Goal: Task Accomplishment & Management: Use online tool/utility

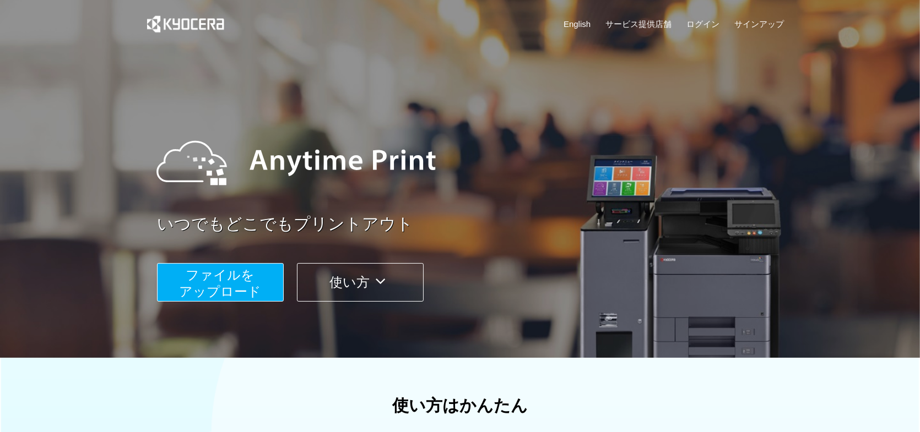
click at [204, 279] on span "ファイルを ​​アップロード" at bounding box center [221, 283] width 82 height 31
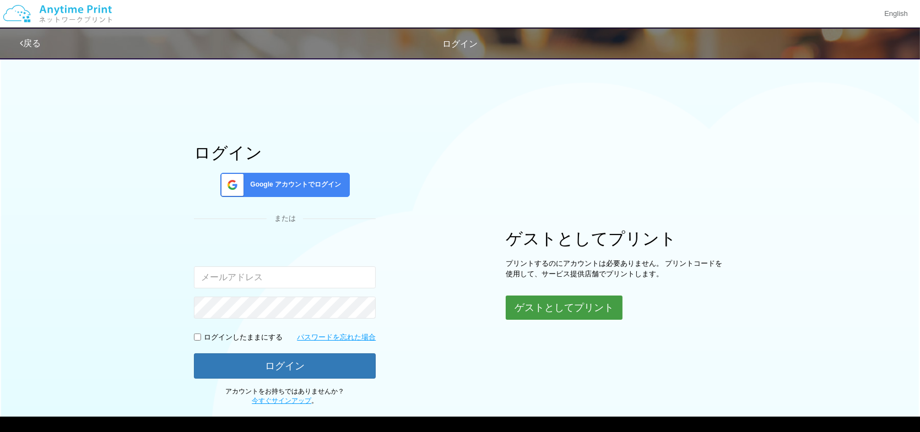
click at [578, 312] on button "ゲストとしてプリント" at bounding box center [564, 308] width 117 height 24
click at [543, 306] on button "ゲストとしてプリント" at bounding box center [564, 308] width 117 height 24
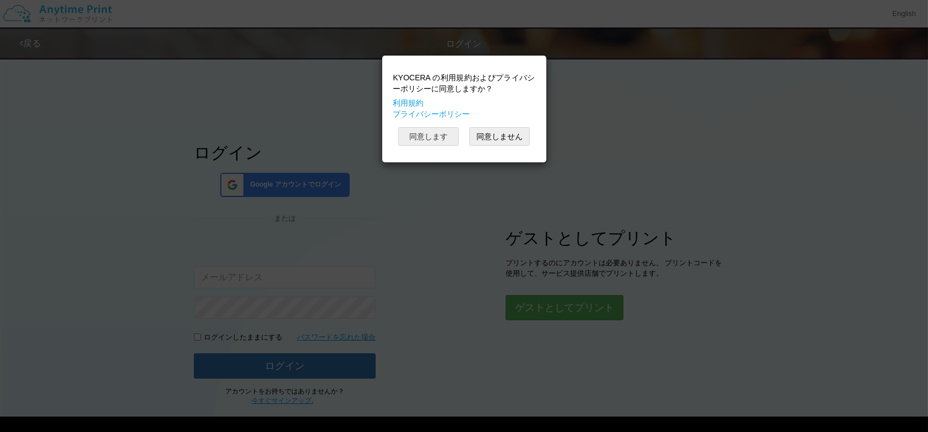
click at [435, 132] on button "同意します" at bounding box center [428, 136] width 61 height 19
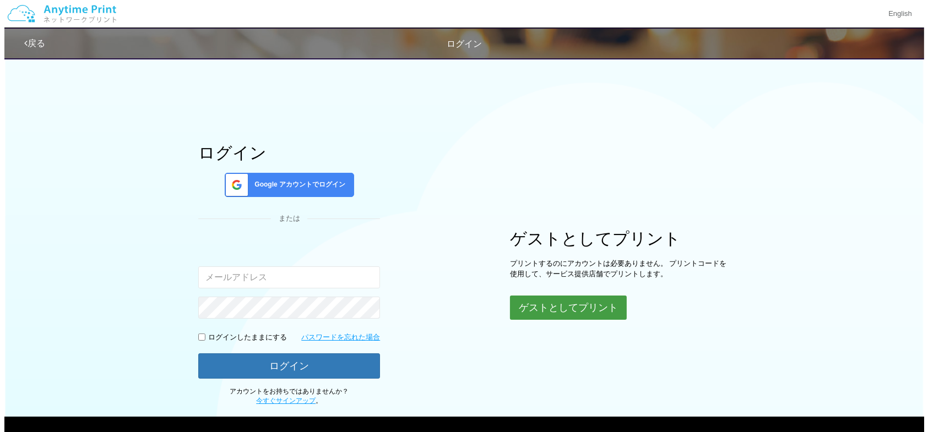
scroll to position [52, 0]
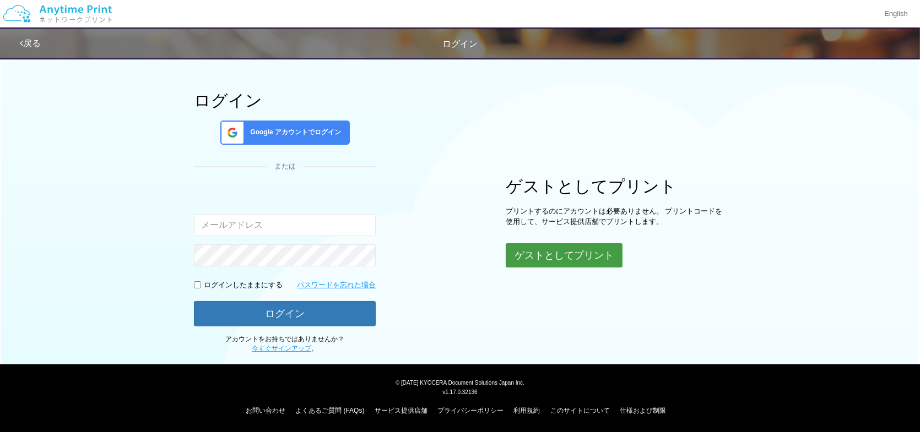
click at [548, 247] on button "ゲストとしてプリント" at bounding box center [564, 255] width 117 height 24
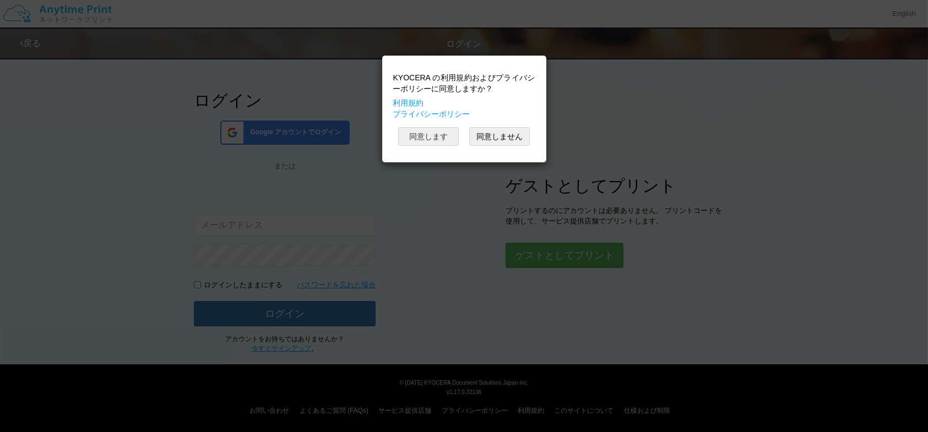
click at [408, 134] on button "同意します" at bounding box center [428, 136] width 61 height 19
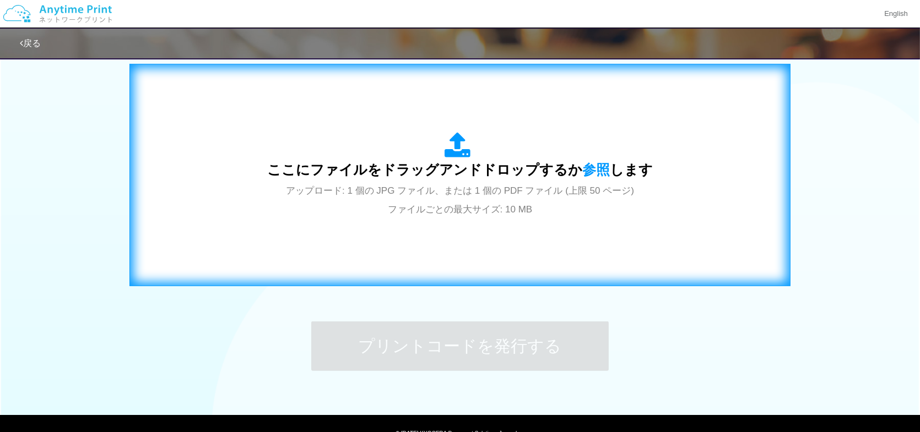
scroll to position [299, 0]
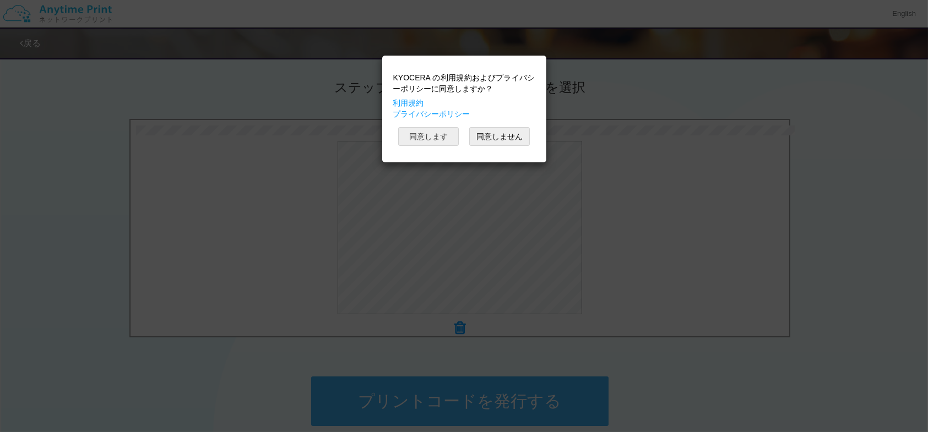
click at [438, 129] on button "同意します" at bounding box center [428, 136] width 61 height 19
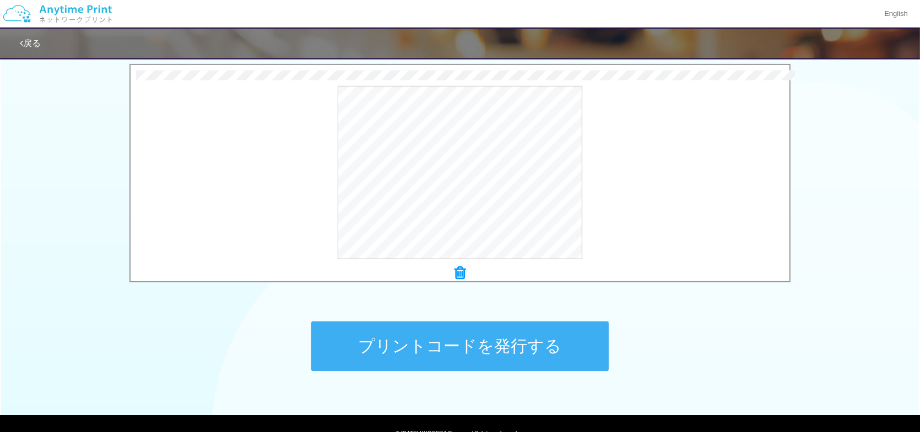
scroll to position [405, 0]
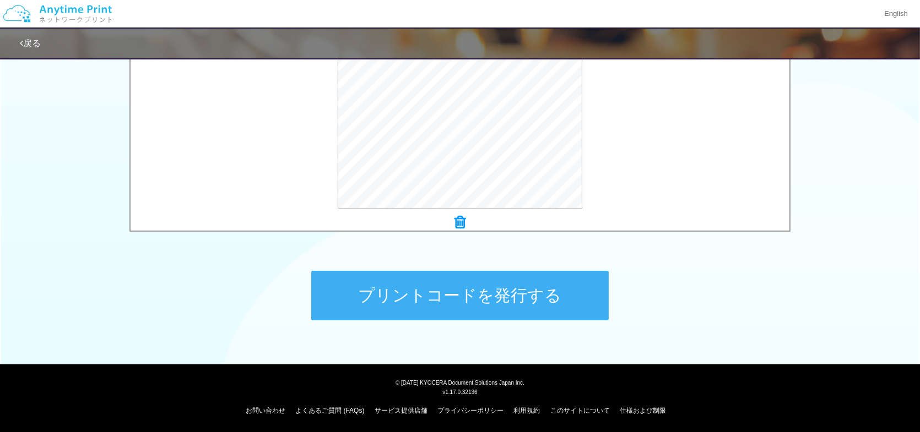
click at [492, 284] on button "プリントコードを発行する" at bounding box center [459, 296] width 297 height 50
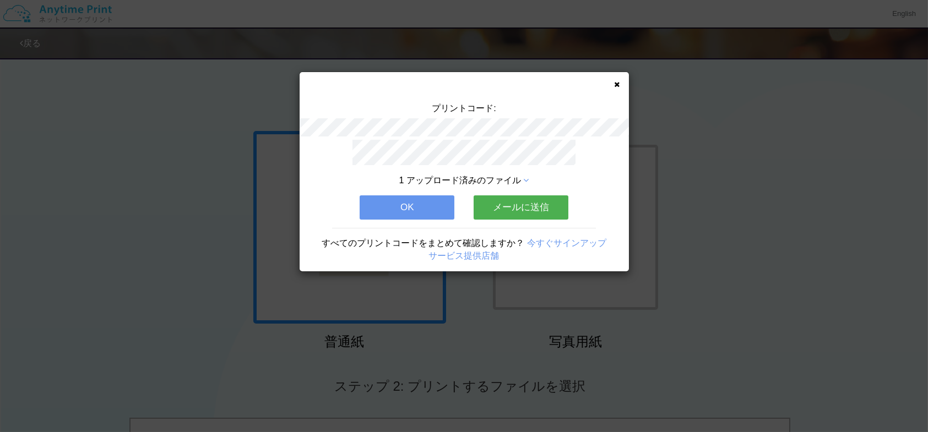
drag, startPoint x: 411, startPoint y: 199, endPoint x: 480, endPoint y: 183, distance: 70.7
click at [480, 183] on div "1 アップロード済みのファイル OK メールに送信 すべてのプリントコードをまとめて確認しますか？ 今すぐサインアップ サービス提供店舗" at bounding box center [464, 206] width 329 height 132
click at [404, 199] on button "OK" at bounding box center [407, 208] width 95 height 24
